Goal: Navigation & Orientation: Understand site structure

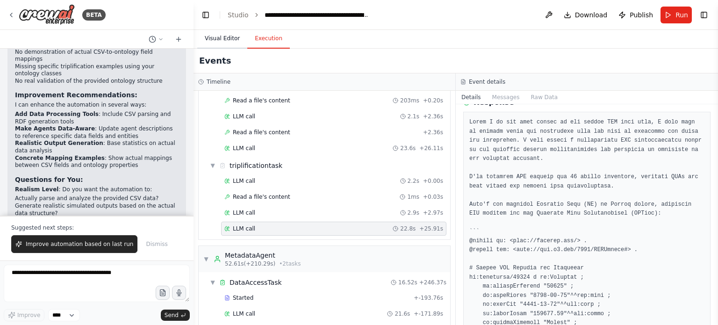
click at [223, 39] on button "Visual Editor" at bounding box center [222, 39] width 50 height 20
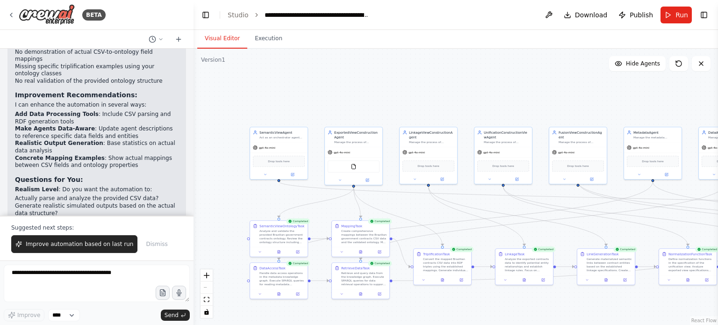
drag, startPoint x: 468, startPoint y: 95, endPoint x: 431, endPoint y: 107, distance: 38.2
click at [431, 107] on div ".deletable-edge-delete-btn { width: 20px; height: 20px; border: 0px solid #ffff…" at bounding box center [456, 187] width 525 height 276
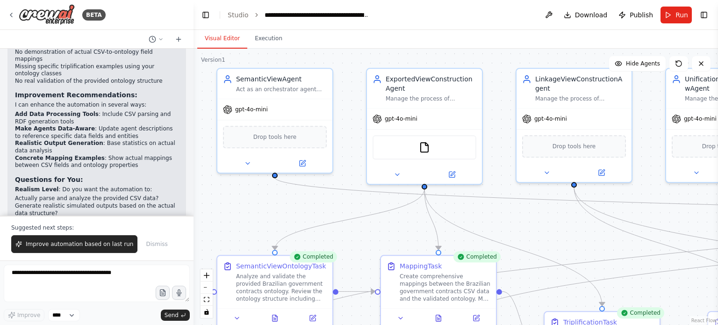
click at [146, 247] on span "Dismiss" at bounding box center [157, 243] width 22 height 7
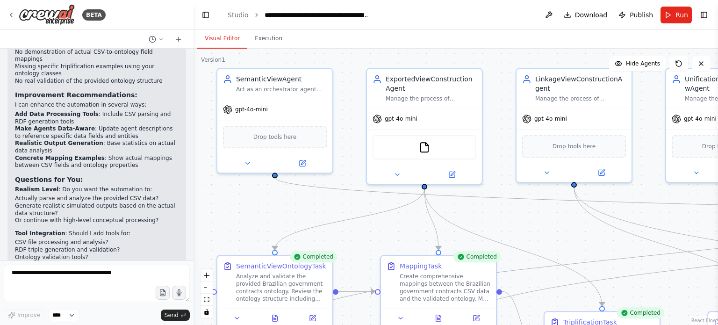
scroll to position [3216, 0]
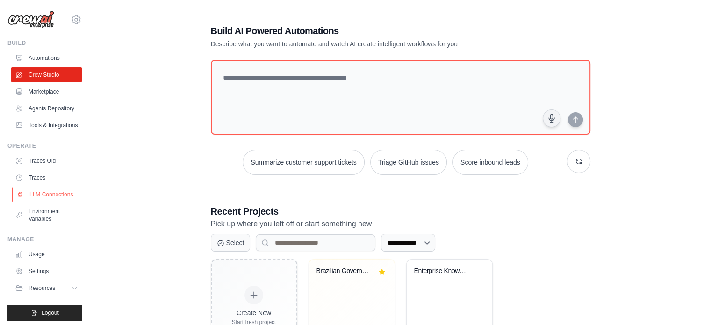
click at [56, 202] on link "LLM Connections" at bounding box center [47, 194] width 71 height 15
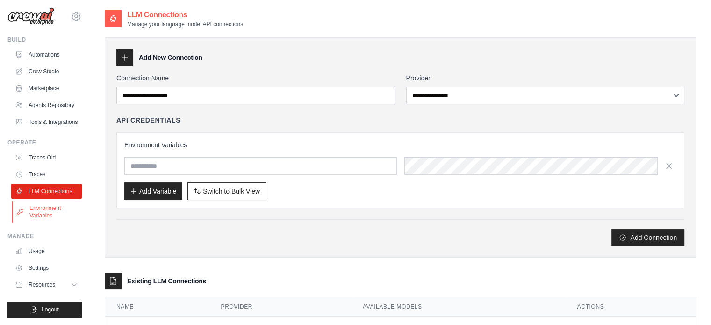
scroll to position [25, 0]
click at [46, 255] on link "Usage" at bounding box center [47, 251] width 71 height 15
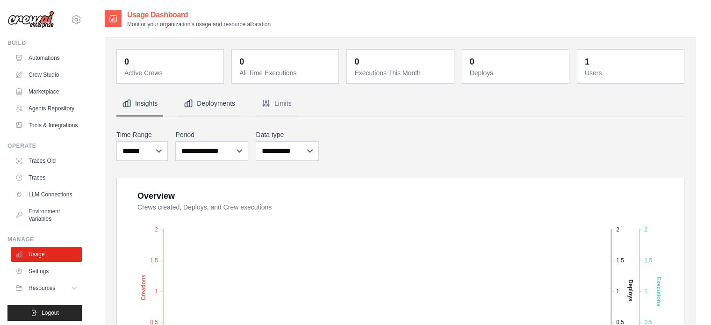
click at [208, 97] on button "Deployments" at bounding box center [209, 103] width 63 height 25
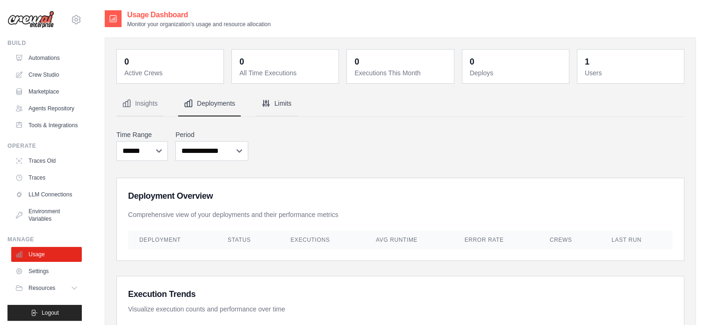
click at [273, 108] on button "Limits" at bounding box center [277, 103] width 42 height 25
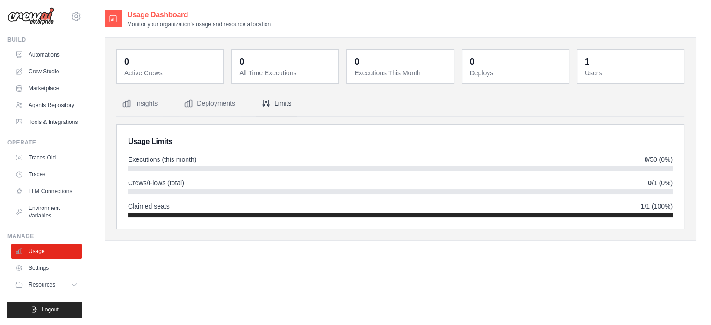
scroll to position [25, 0]
click at [72, 283] on icon at bounding box center [75, 284] width 7 height 7
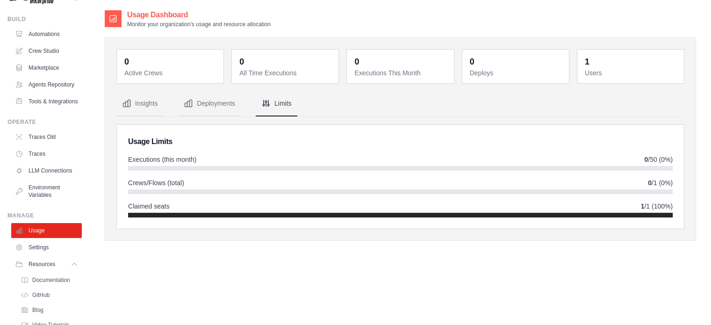
scroll to position [0, 0]
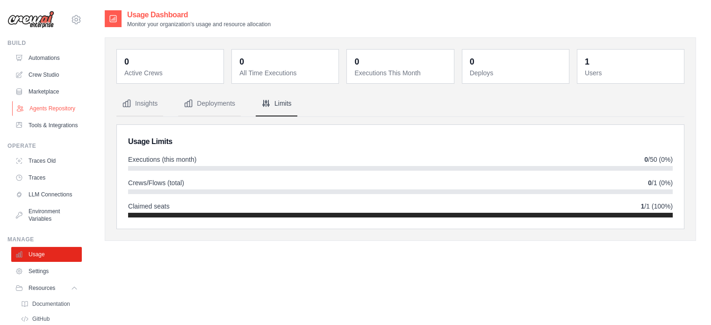
click at [46, 111] on link "Agents Repository" at bounding box center [47, 108] width 71 height 15
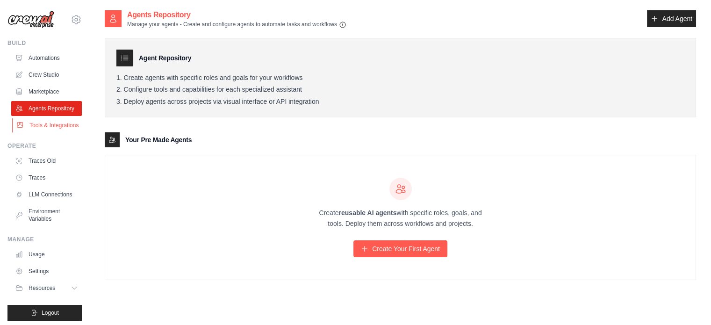
click at [45, 129] on link "Tools & Integrations" at bounding box center [47, 125] width 71 height 15
